Goal: Transaction & Acquisition: Purchase product/service

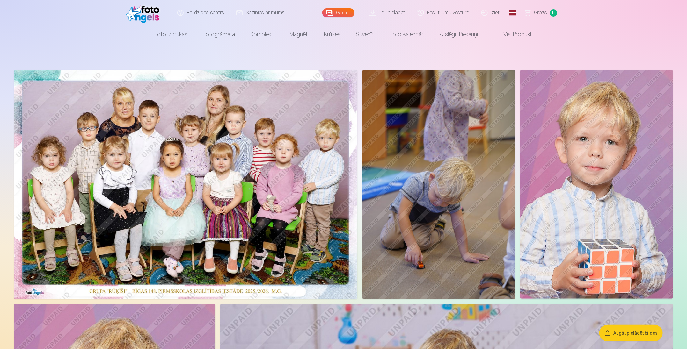
click at [275, 199] on img at bounding box center [185, 184] width 343 height 229
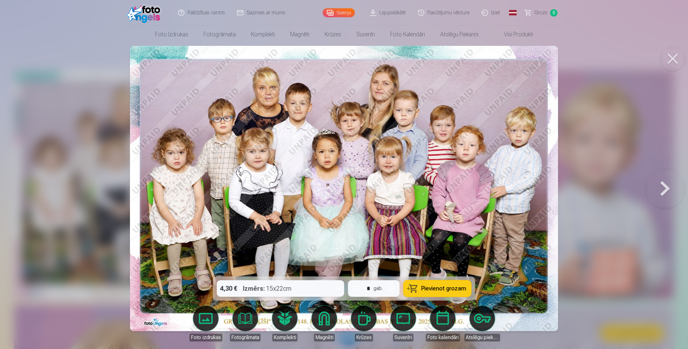
click at [668, 59] on button at bounding box center [672, 58] width 25 height 25
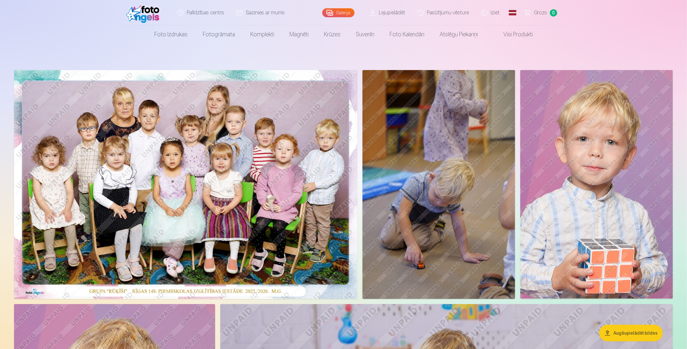
click at [516, 31] on link "Visi produkti" at bounding box center [512, 34] width 55 height 18
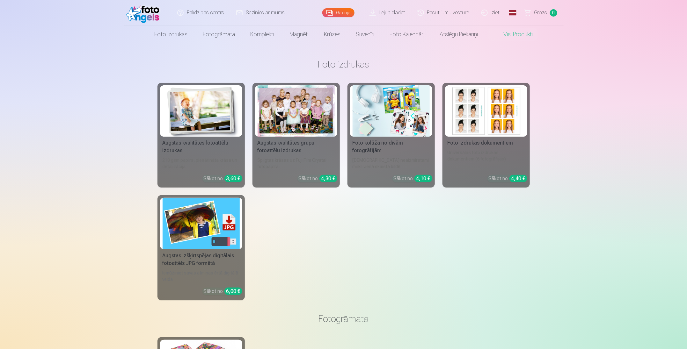
click at [309, 112] on div at bounding box center [295, 110] width 77 height 51
